Goal: Information Seeking & Learning: Learn about a topic

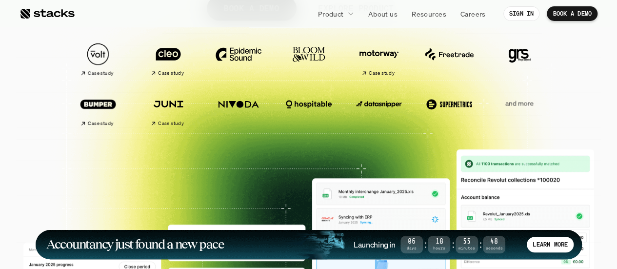
scroll to position [195, 0]
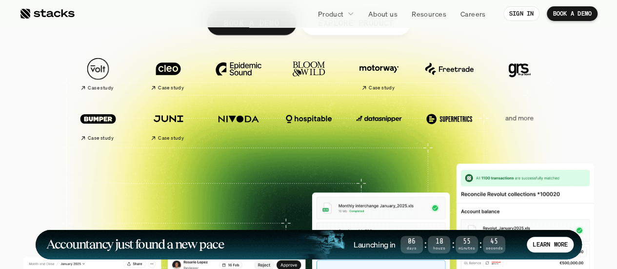
click at [514, 117] on p "and more" at bounding box center [519, 118] width 60 height 8
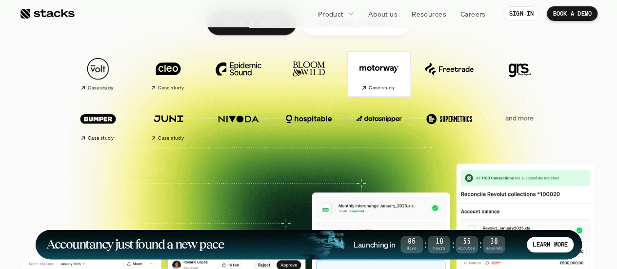
click at [366, 88] on icon at bounding box center [364, 88] width 6 height 6
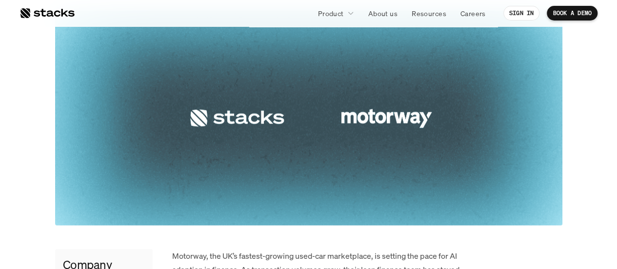
scroll to position [341, 0]
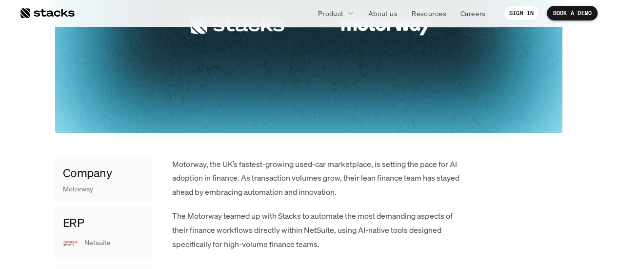
click at [234, 173] on p "Motorway, the UK’s fastest-growing used-car marketplace, is setting the pace fo…" at bounding box center [318, 178] width 293 height 42
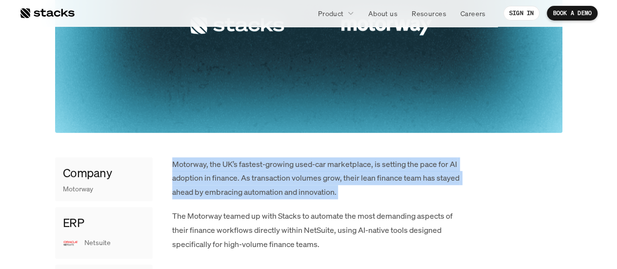
click at [234, 173] on p "Motorway, the UK’s fastest-growing used-car marketplace, is setting the pace fo…" at bounding box center [318, 178] width 293 height 42
click at [282, 177] on p "Motorway, the UK’s fastest-growing used-car marketplace, is setting the pace fo…" at bounding box center [318, 178] width 293 height 42
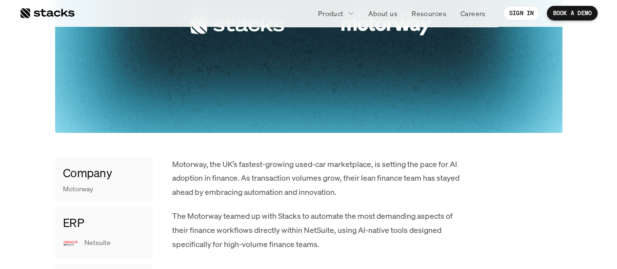
scroll to position [390, 0]
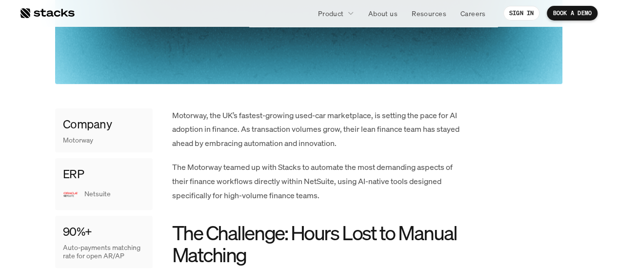
click at [255, 182] on p "The Motorway teamed up with Stacks to automate the most demanding aspects of th…" at bounding box center [318, 181] width 293 height 42
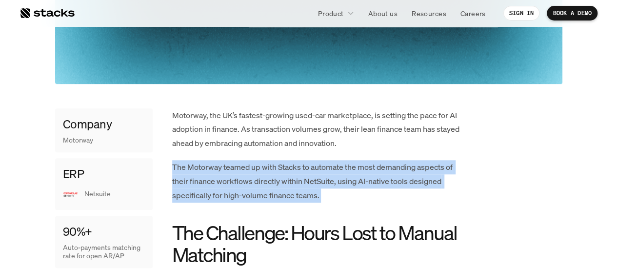
click at [255, 182] on p "The Motorway teamed up with Stacks to automate the most demanding aspects of th…" at bounding box center [318, 181] width 293 height 42
click at [251, 173] on p "The Motorway teamed up with Stacks to automate the most demanding aspects of th…" at bounding box center [318, 181] width 293 height 42
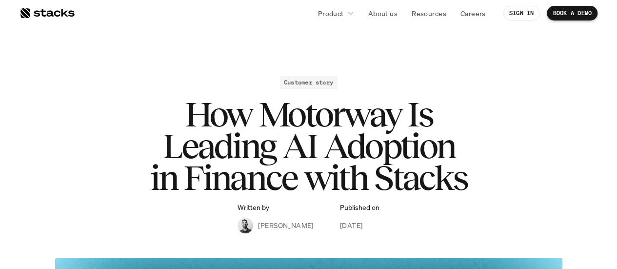
scroll to position [0, 0]
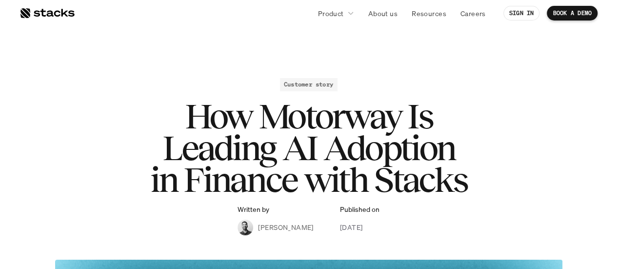
click at [268, 126] on h1 "How Motorway Is Leading AI Adoption in Finance with Stacks" at bounding box center [309, 147] width 390 height 95
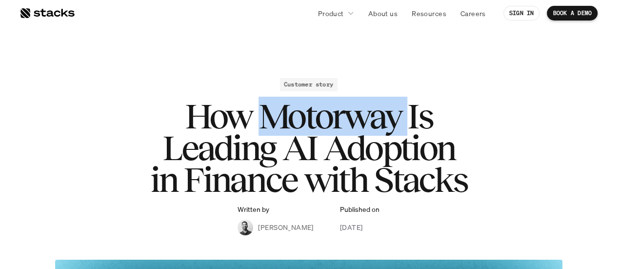
click at [268, 126] on h1 "How Motorway Is Leading AI Adoption in Finance with Stacks" at bounding box center [309, 147] width 390 height 95
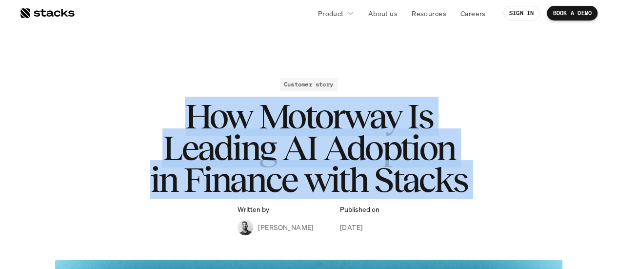
click at [268, 126] on h1 "How Motorway Is Leading AI Adoption in Finance with Stacks" at bounding box center [309, 147] width 390 height 95
click at [258, 148] on h1 "How Motorway Is Leading AI Adoption in Finance with Stacks" at bounding box center [309, 147] width 390 height 95
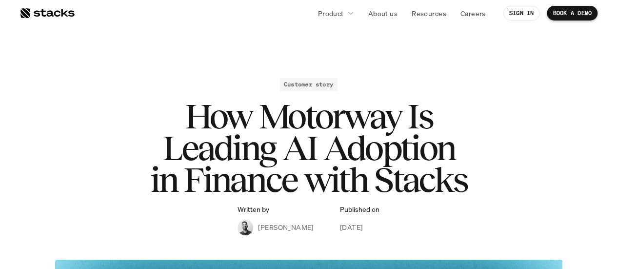
click at [231, 113] on h1 "How Motorway Is Leading AI Adoption in Finance with Stacks" at bounding box center [309, 147] width 390 height 95
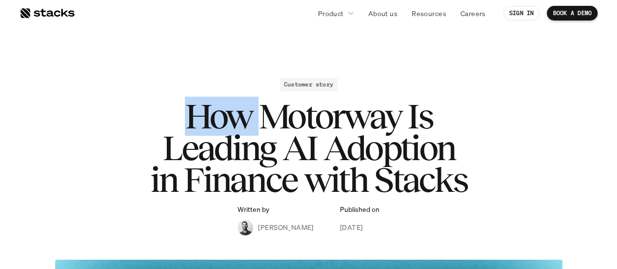
click at [231, 113] on h1 "How Motorway Is Leading AI Adoption in Finance with Stacks" at bounding box center [309, 147] width 390 height 95
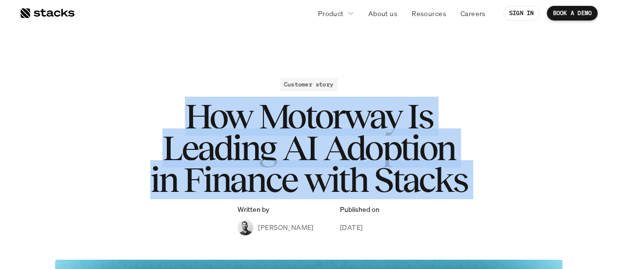
click at [231, 113] on h1 "How Motorway Is Leading AI Adoption in Finance with Stacks" at bounding box center [309, 147] width 390 height 95
click at [225, 119] on h1 "How Motorway Is Leading AI Adoption in Finance with Stacks" at bounding box center [309, 147] width 390 height 95
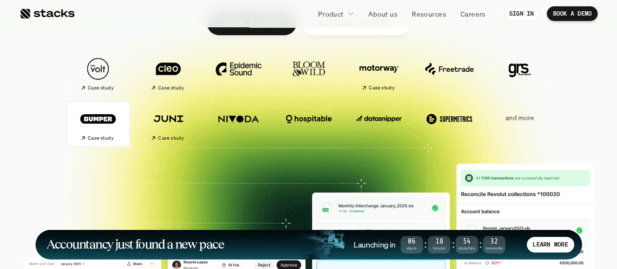
click at [97, 133] on div "Case study" at bounding box center [97, 138] width 34 height 10
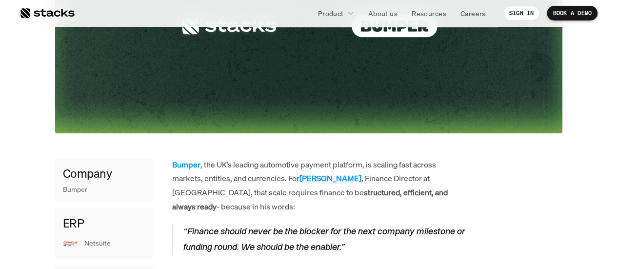
scroll to position [341, 0]
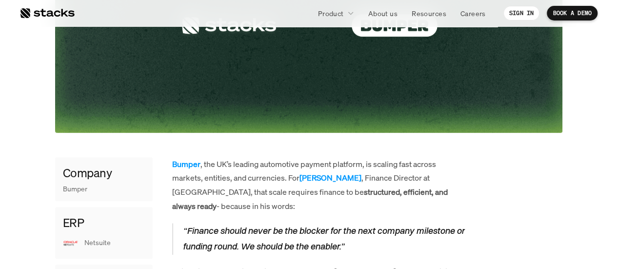
click at [241, 162] on p "Bumper , the UK’s leading automotive payment platform, is scaling fast across m…" at bounding box center [318, 185] width 293 height 56
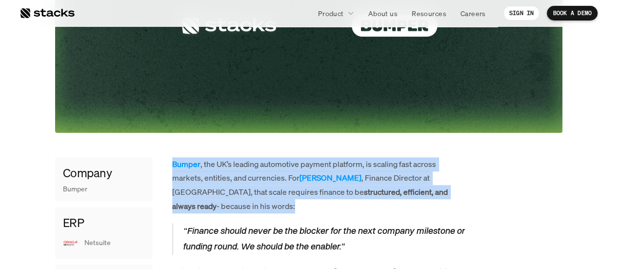
click at [241, 162] on p "Bumper , the UK’s leading automotive payment platform, is scaling fast across m…" at bounding box center [318, 185] width 293 height 56
click at [246, 178] on p "Bumper , the UK’s leading automotive payment platform, is scaling fast across m…" at bounding box center [318, 185] width 293 height 56
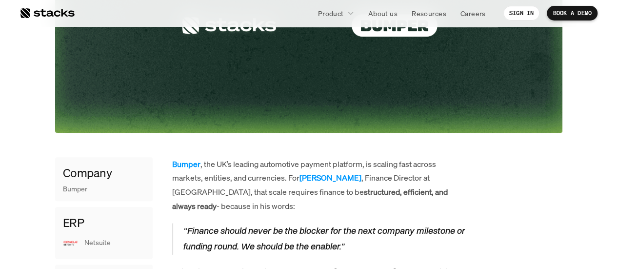
click at [246, 178] on p "Bumper , the UK’s leading automotive payment platform, is scaling fast across m…" at bounding box center [318, 185] width 293 height 56
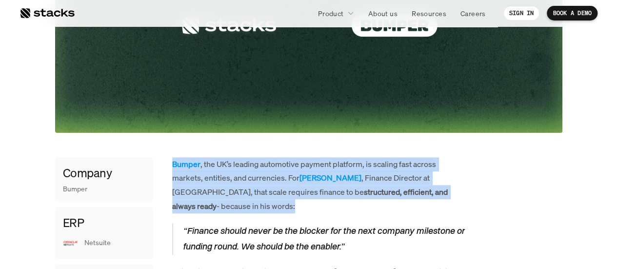
click at [246, 178] on p "Bumper , the UK’s leading automotive payment platform, is scaling fast across m…" at bounding box center [318, 185] width 293 height 56
click at [257, 170] on p "Bumper , the UK’s leading automotive payment platform, is scaling fast across m…" at bounding box center [318, 185] width 293 height 56
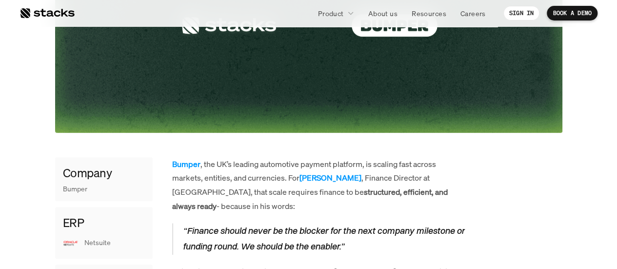
click at [257, 170] on p "Bumper , the UK’s leading automotive payment platform, is scaling fast across m…" at bounding box center [318, 185] width 293 height 56
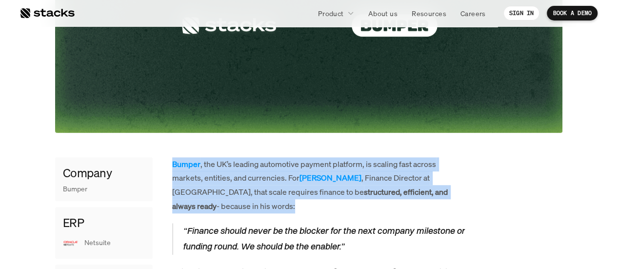
click at [257, 170] on p "Bumper , the UK’s leading automotive payment platform, is scaling fast across m…" at bounding box center [318, 185] width 293 height 56
click at [249, 182] on p "Bumper , the UK’s leading automotive payment platform, is scaling fast across m…" at bounding box center [318, 185] width 293 height 56
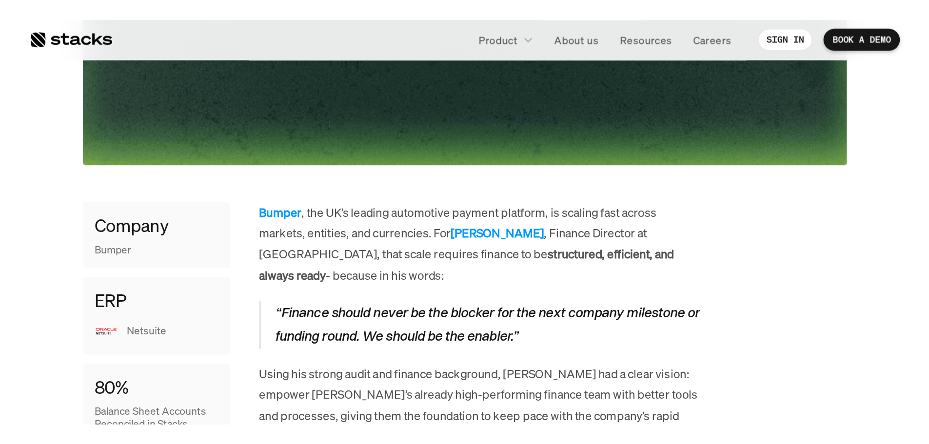
scroll to position [390, 0]
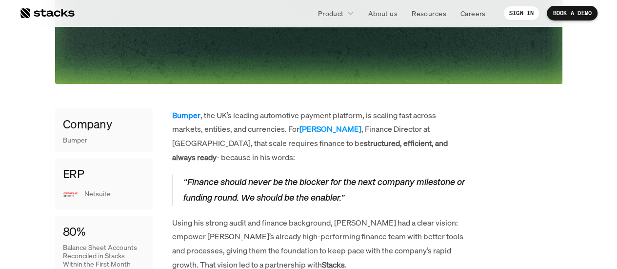
click at [184, 114] on strong "Bumper" at bounding box center [186, 115] width 28 height 11
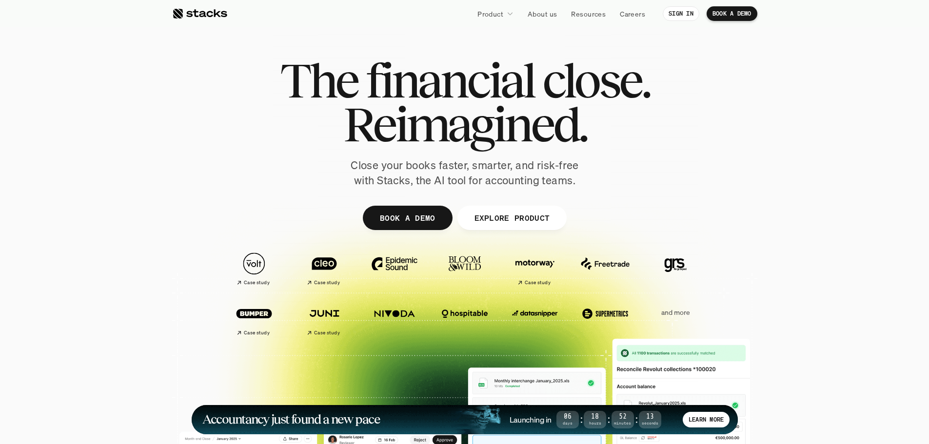
click at [617, 262] on img at bounding box center [675, 264] width 55 height 38
drag, startPoint x: 674, startPoint y: 257, endPoint x: 795, endPoint y: 284, distance: 124.5
click at [617, 268] on div at bounding box center [464, 302] width 929 height 312
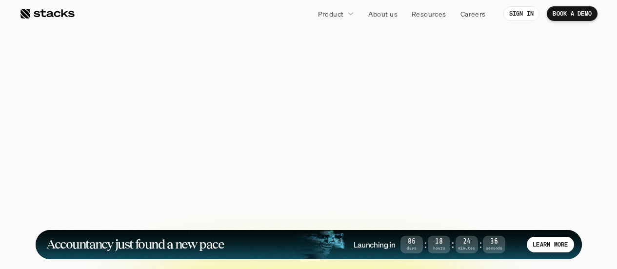
scroll to position [146, 0]
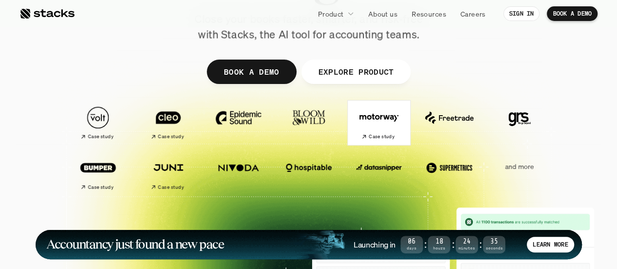
click at [392, 129] on img at bounding box center [379, 118] width 55 height 38
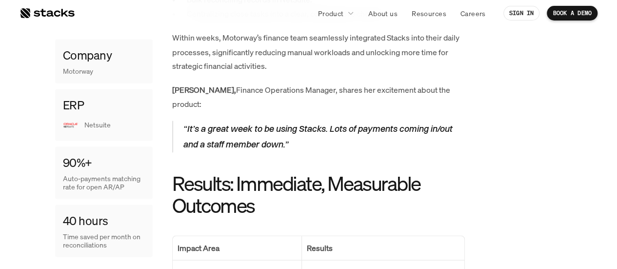
scroll to position [1024, 0]
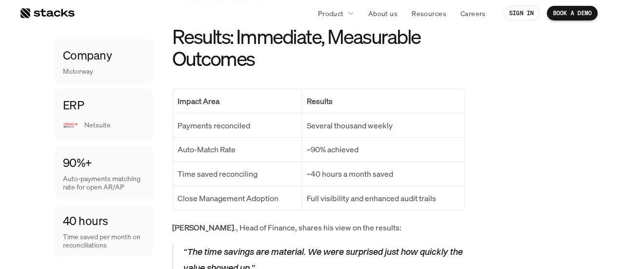
click at [338, 137] on td "~90% achieved" at bounding box center [382, 149] width 162 height 24
click at [340, 119] on p "Several thousand weekly" at bounding box center [383, 126] width 152 height 14
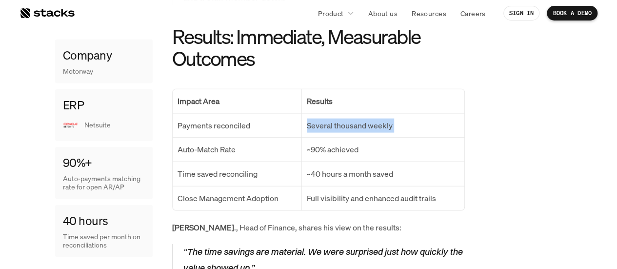
click at [340, 119] on p "Several thousand weekly" at bounding box center [383, 126] width 152 height 14
click at [326, 119] on p "Several thousand weekly" at bounding box center [383, 126] width 152 height 14
click at [326, 142] on p "~90% achieved" at bounding box center [383, 149] width 152 height 14
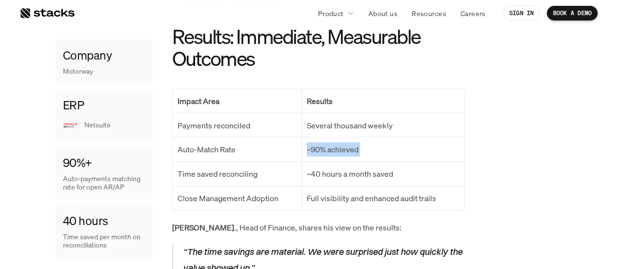
click at [326, 142] on p "~90% achieved" at bounding box center [383, 149] width 152 height 14
click at [347, 142] on p "~90% achieved" at bounding box center [383, 149] width 152 height 14
click at [334, 167] on p "~40 hours a month saved" at bounding box center [383, 174] width 152 height 14
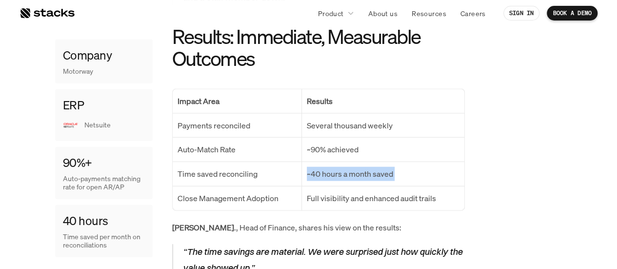
click at [334, 167] on p "~40 hours a month saved" at bounding box center [383, 174] width 152 height 14
click at [376, 167] on p "~40 hours a month saved" at bounding box center [383, 174] width 152 height 14
drag, startPoint x: 415, startPoint y: 160, endPoint x: 309, endPoint y: 162, distance: 105.9
click at [309, 167] on p "~40 hours a month saved" at bounding box center [383, 174] width 152 height 14
click at [361, 167] on p "~40 hours a month saved" at bounding box center [383, 174] width 152 height 14
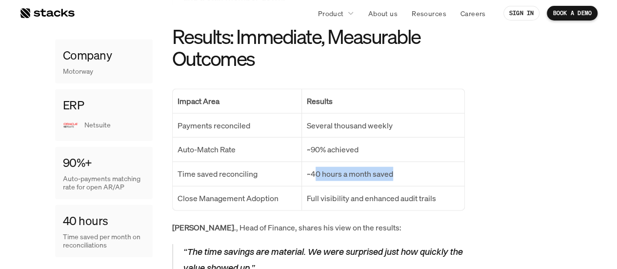
drag, startPoint x: 400, startPoint y: 157, endPoint x: 315, endPoint y: 163, distance: 85.2
click at [315, 167] on p "~40 hours a month saved" at bounding box center [383, 174] width 152 height 14
click at [354, 191] on p "Full visibility and enhanced audit trails" at bounding box center [383, 198] width 152 height 14
drag, startPoint x: 313, startPoint y: 158, endPoint x: 390, endPoint y: 160, distance: 77.1
click at [390, 167] on p "~40 hours a month saved" at bounding box center [383, 174] width 152 height 14
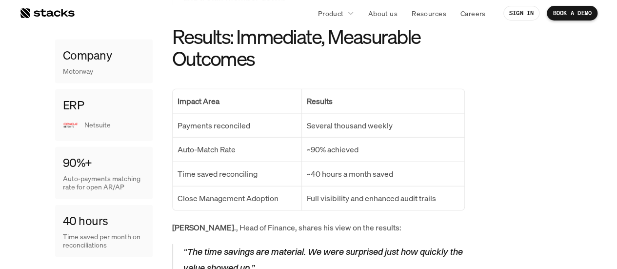
click at [398, 167] on p "~40 hours a month saved" at bounding box center [383, 174] width 152 height 14
drag, startPoint x: 404, startPoint y: 164, endPoint x: 391, endPoint y: 170, distance: 14.2
click at [391, 167] on p "~40 hours a month saved" at bounding box center [383, 174] width 152 height 14
click at [441, 191] on p "Full visibility and enhanced audit trails" at bounding box center [383, 198] width 152 height 14
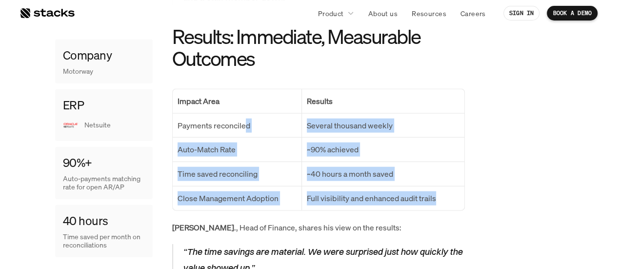
drag, startPoint x: 452, startPoint y: 188, endPoint x: 245, endPoint y: 112, distance: 219.9
click at [245, 112] on tbody "Impact Area Results Payments reconciled Several thousand weekly Auto-Match Rate…" at bounding box center [319, 149] width 292 height 121
click at [363, 161] on td "~40 hours a month saved" at bounding box center [382, 173] width 162 height 24
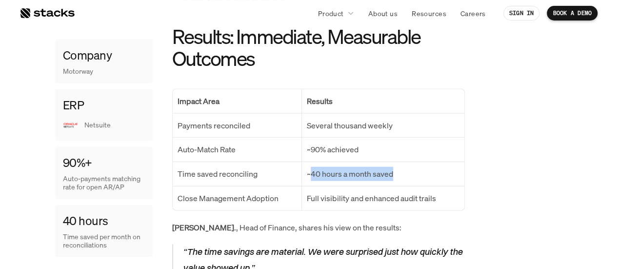
drag, startPoint x: 407, startPoint y: 164, endPoint x: 309, endPoint y: 158, distance: 97.8
click at [309, 167] on p "~40 hours a month saved" at bounding box center [383, 174] width 152 height 14
copy p "40 hours a month saved"
click at [290, 142] on p "Auto-Match Rate" at bounding box center [238, 149] width 120 height 14
click at [353, 119] on td "Several thousand weekly" at bounding box center [382, 125] width 162 height 24
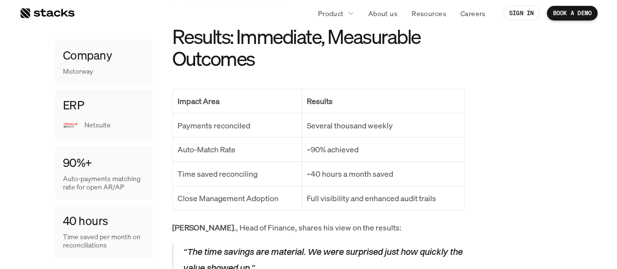
click at [340, 167] on p "~40 hours a month saved" at bounding box center [383, 174] width 152 height 14
click at [377, 167] on p "~40 hours a month saved" at bounding box center [383, 174] width 152 height 14
drag, startPoint x: 406, startPoint y: 159, endPoint x: 310, endPoint y: 159, distance: 95.6
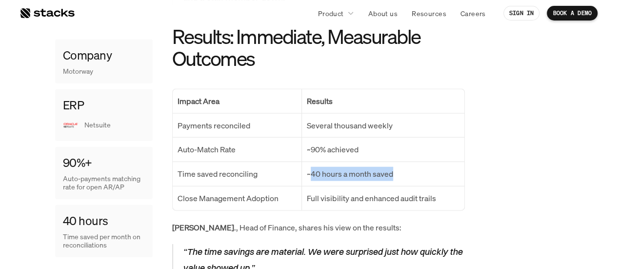
click at [310, 167] on p "~40 hours a month saved" at bounding box center [383, 174] width 152 height 14
copy p "40 hours a month saved"
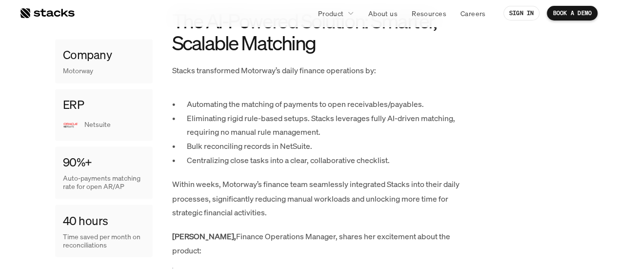
scroll to position [976, 0]
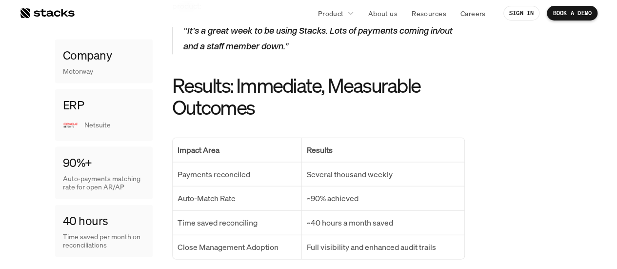
click at [251, 167] on p "Payments reconciled" at bounding box center [238, 174] width 120 height 14
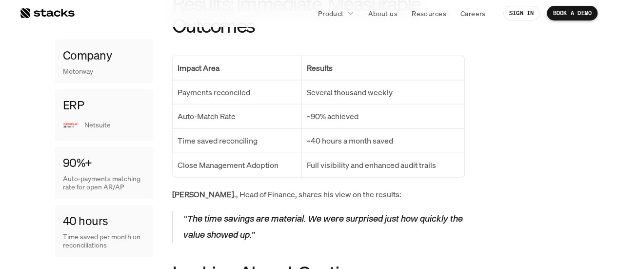
scroll to position [1073, 0]
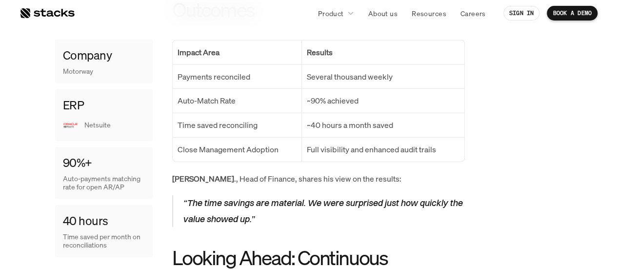
click at [241, 195] on p "“The time savings are material. We were surprised just how quickly the value sh…" at bounding box center [324, 211] width 282 height 32
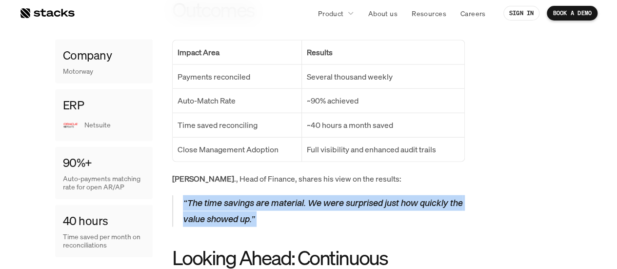
click at [241, 195] on p "“The time savings are material. We were surprised just how quickly the value sh…" at bounding box center [324, 211] width 282 height 32
click at [234, 202] on p "“The time savings are material. We were surprised just how quickly the value sh…" at bounding box center [324, 211] width 282 height 32
drag, startPoint x: 272, startPoint y: 207, endPoint x: 186, endPoint y: 191, distance: 86.9
click at [186, 195] on p "“The time savings are material. We were surprised just how quickly the value sh…" at bounding box center [324, 211] width 282 height 32
click at [185, 195] on p "“The time savings are material. We were surprised just how quickly the value sh…" at bounding box center [324, 211] width 282 height 32
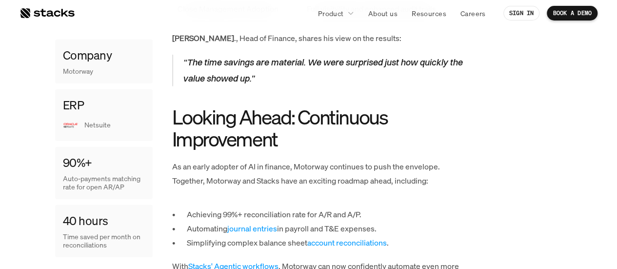
scroll to position [1220, 0]
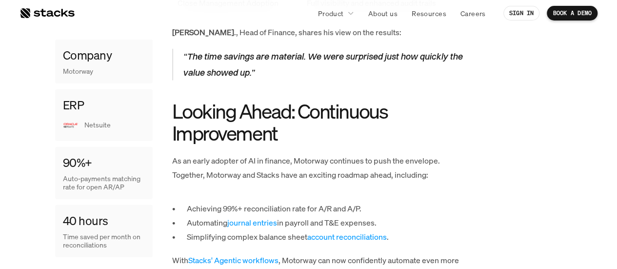
click at [288, 201] on p "Achieving 99%+ reconciliation rate for A/R and A/P." at bounding box center [326, 208] width 278 height 14
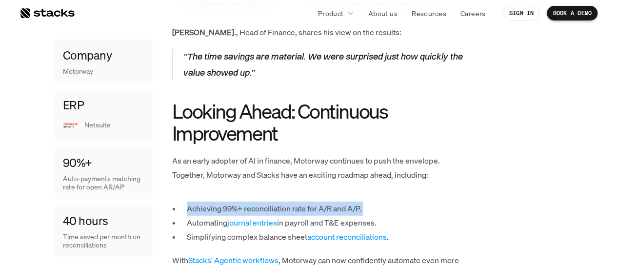
click at [288, 201] on p "Achieving 99%+ reconciliation rate for A/R and A/P." at bounding box center [326, 208] width 278 height 14
copy p "Achieving 99%+ reconciliation rate for A/R and A/P."
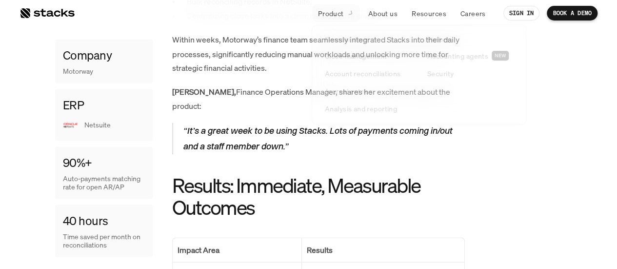
scroll to position [829, 0]
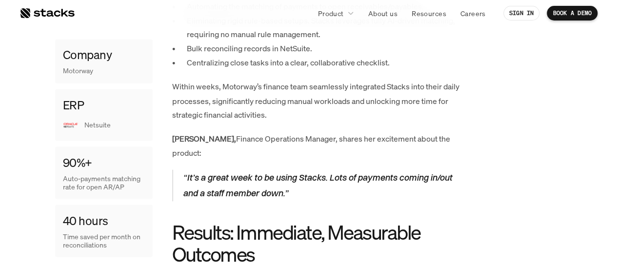
click at [50, 14] on div at bounding box center [47, 13] width 55 height 12
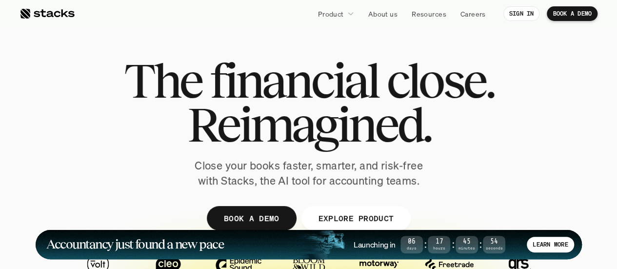
click at [286, 124] on span "Reimagined." at bounding box center [308, 124] width 243 height 44
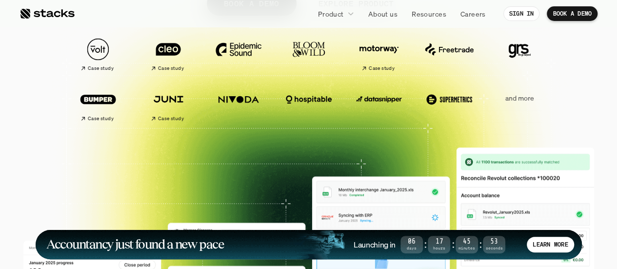
scroll to position [195, 0]
